Goal: Task Accomplishment & Management: Manage account settings

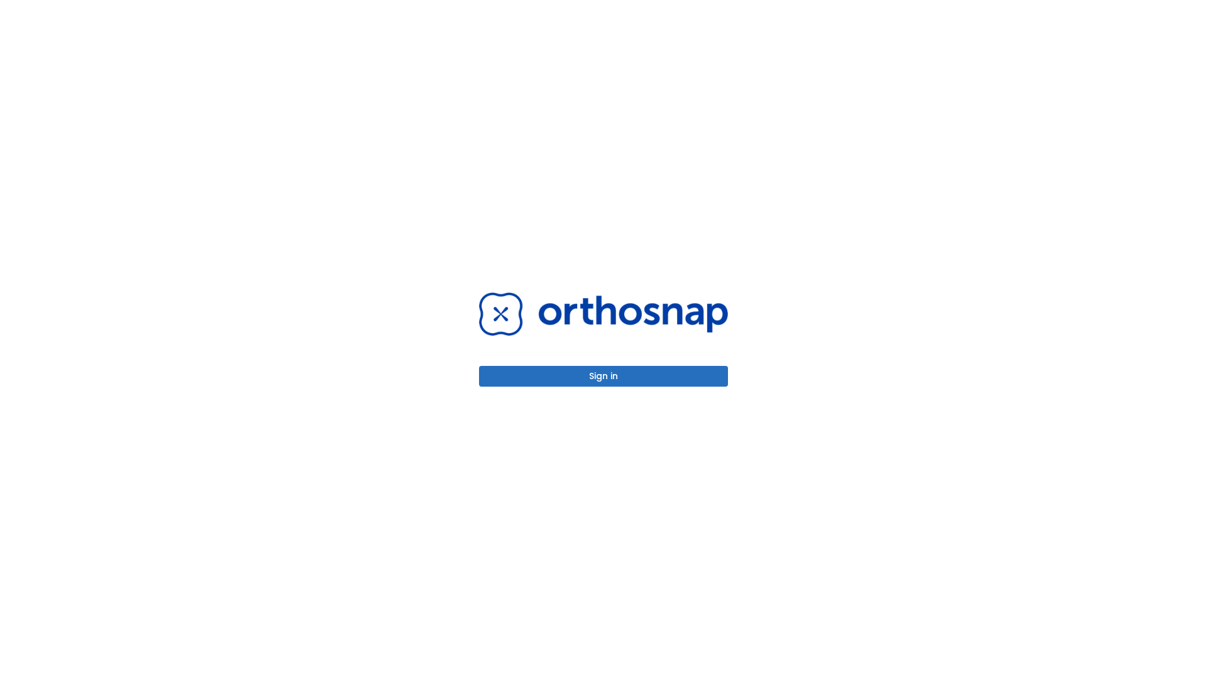
click at [604, 376] on button "Sign in" at bounding box center [603, 376] width 249 height 21
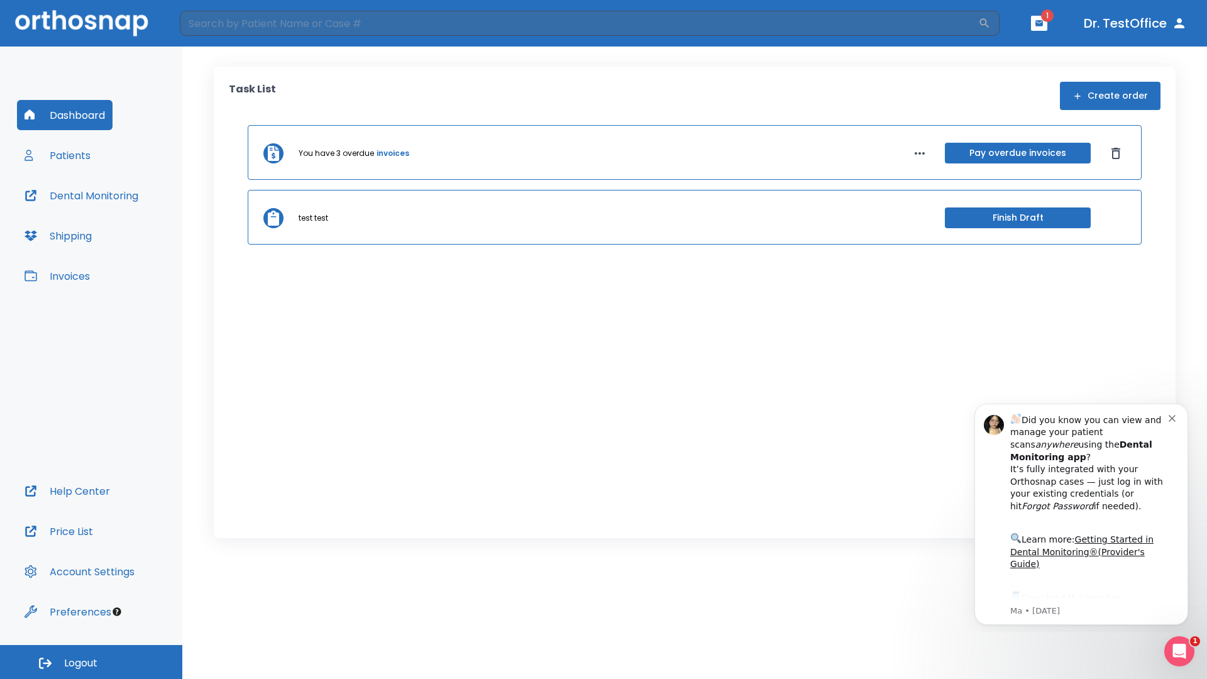
click at [91, 662] on span "Logout" at bounding box center [80, 663] width 33 height 14
